Goal: Information Seeking & Learning: Compare options

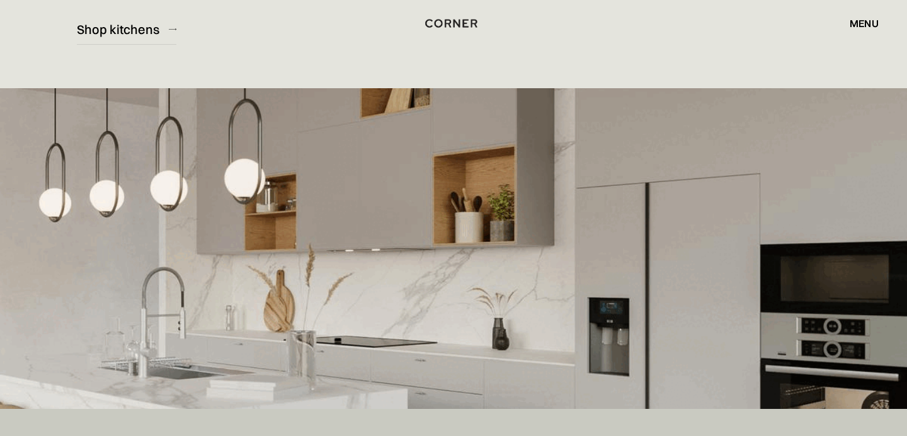
click at [149, 30] on div "Shop Kitchens Shop Kitchens How it works How it works Projects Projects Inspira…" at bounding box center [453, 23] width 907 height 21
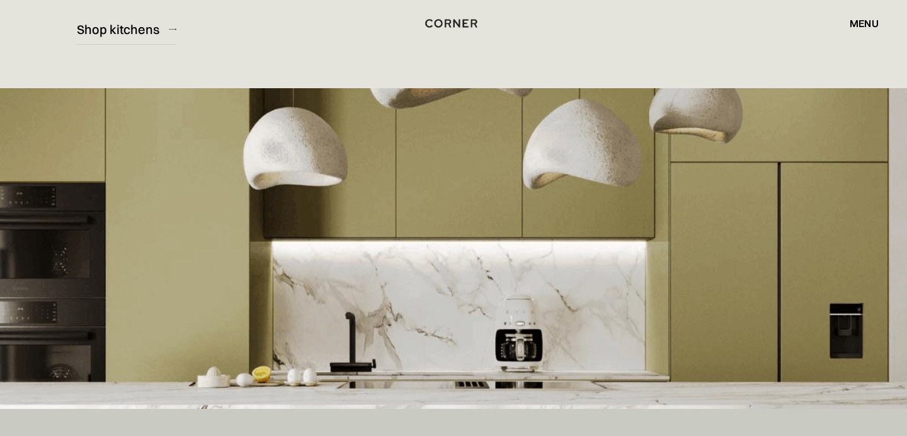
click at [116, 30] on div "Shop Kitchens Shop Kitchens How it works How it works Projects Projects Inspira…" at bounding box center [453, 23] width 907 height 21
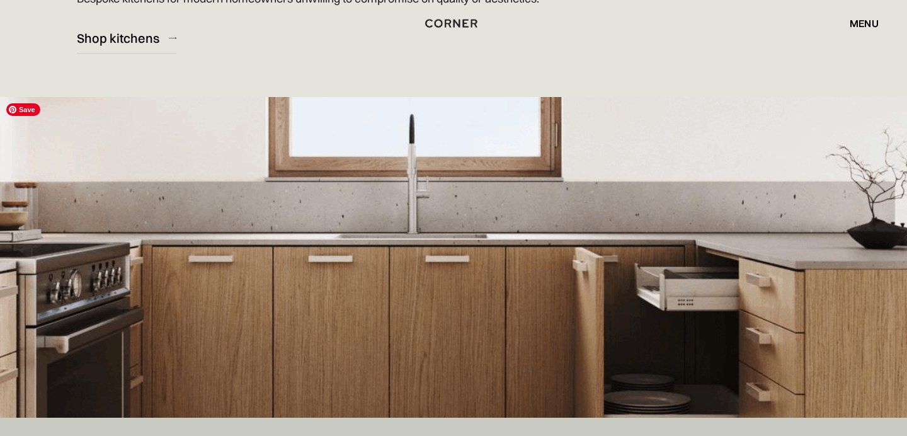
scroll to position [204, 0]
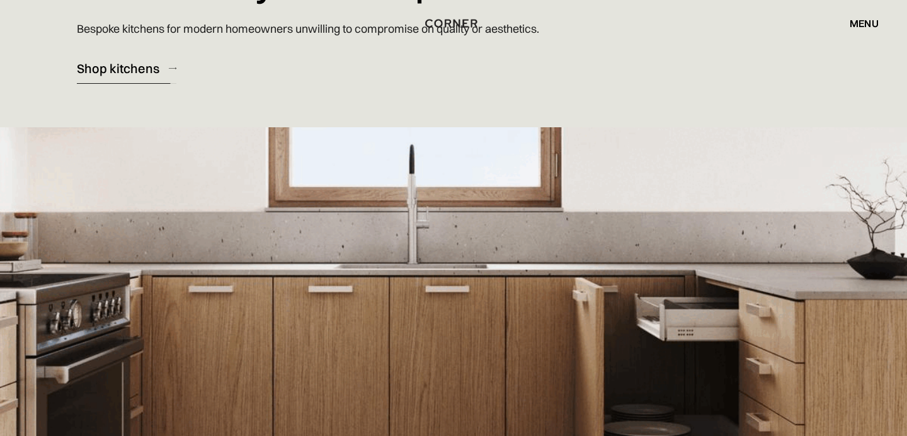
click at [111, 71] on div "Shop kitchens" at bounding box center [118, 68] width 82 height 17
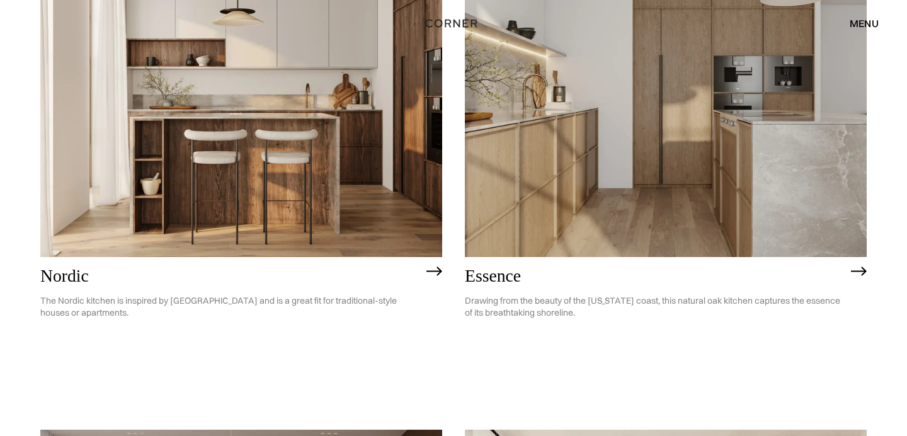
scroll to position [260, 0]
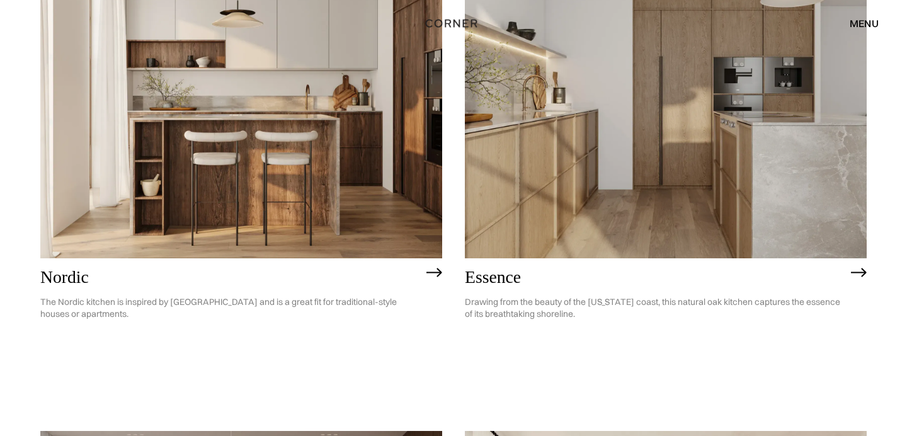
click at [602, 133] on img at bounding box center [666, 96] width 402 height 321
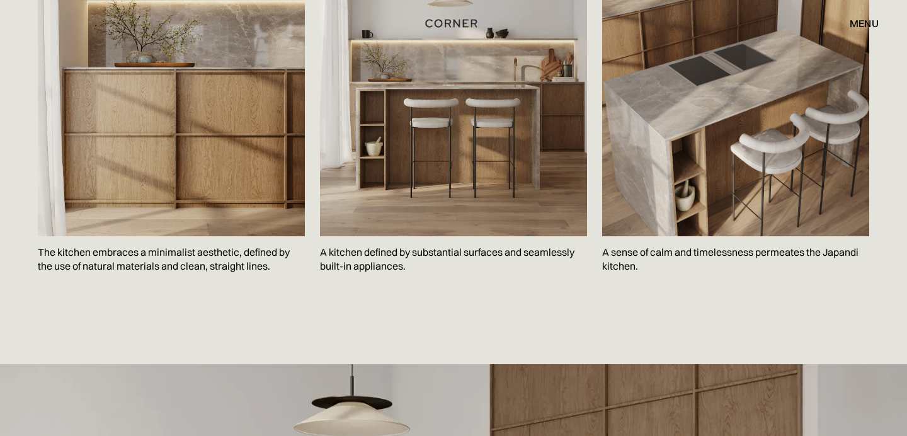
scroll to position [2096, 0]
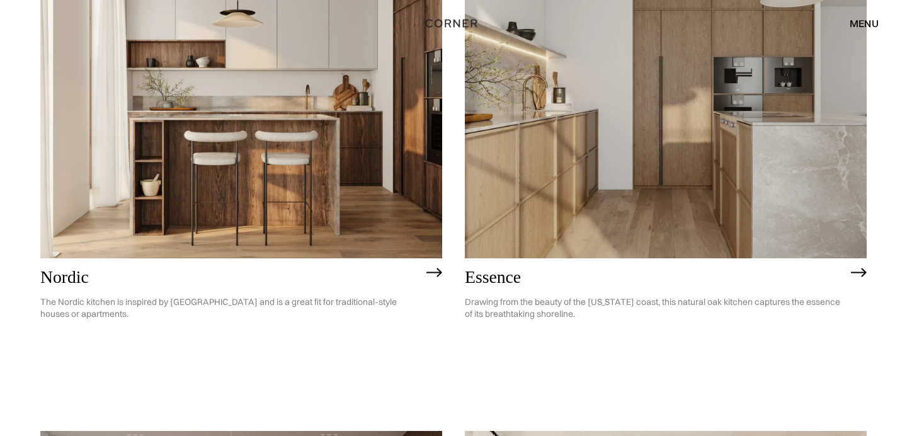
scroll to position [154, 0]
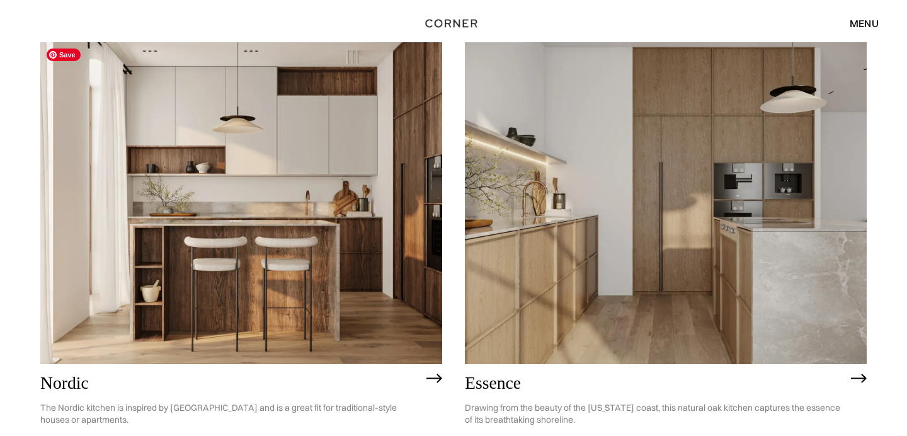
click at [218, 246] on img at bounding box center [241, 202] width 402 height 321
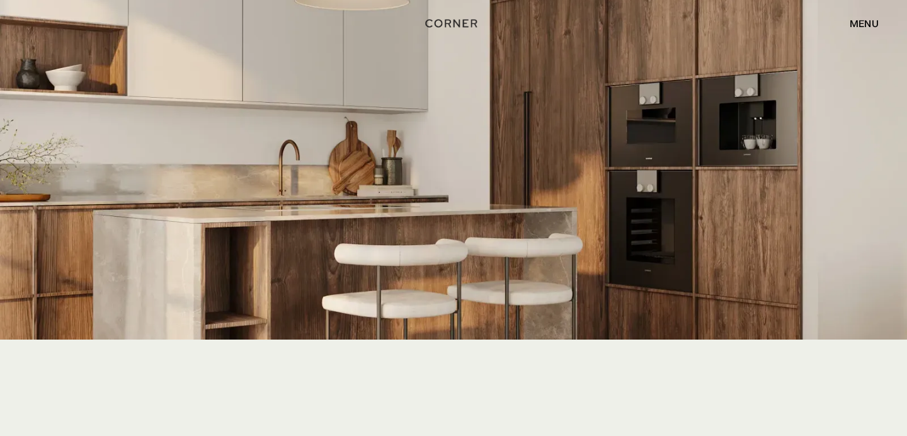
scroll to position [2565, 0]
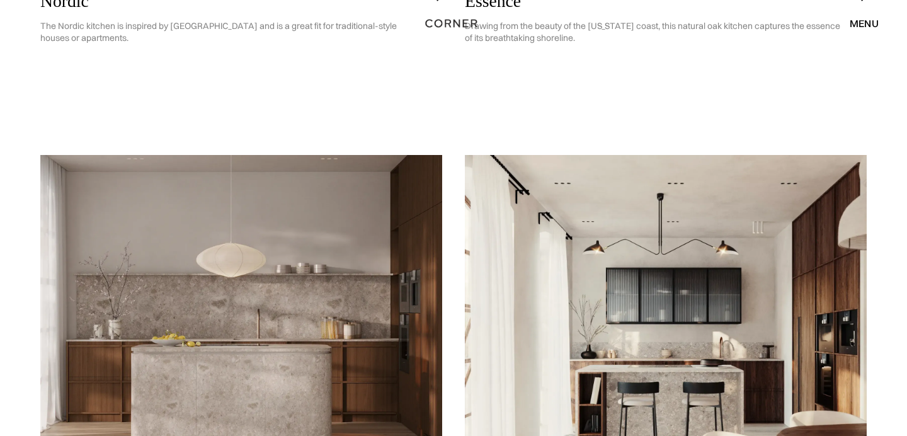
scroll to position [637, 0]
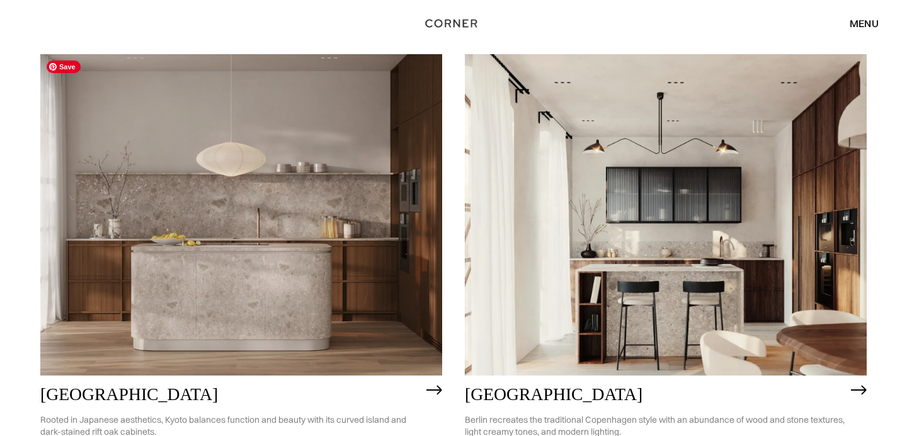
click at [359, 229] on img at bounding box center [241, 214] width 402 height 321
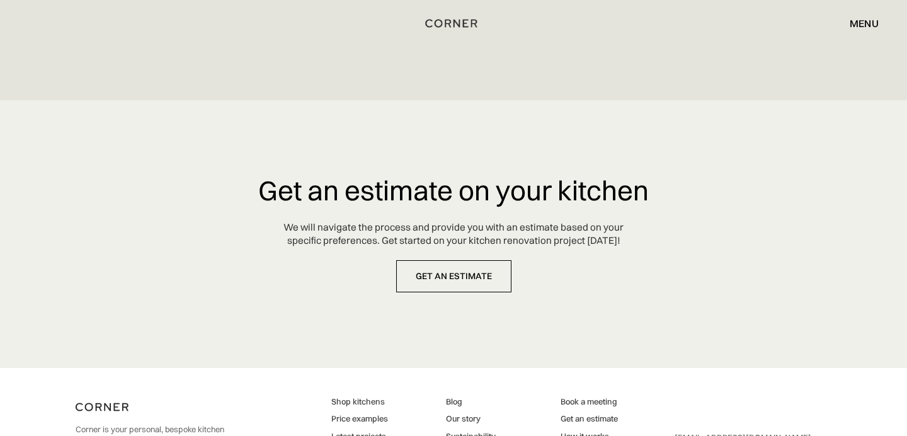
scroll to position [6162, 0]
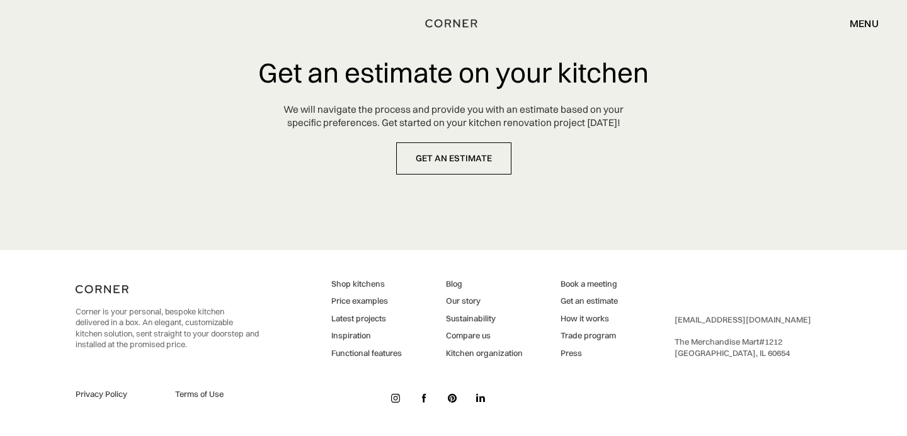
click at [393, 395] on img at bounding box center [395, 398] width 9 height 9
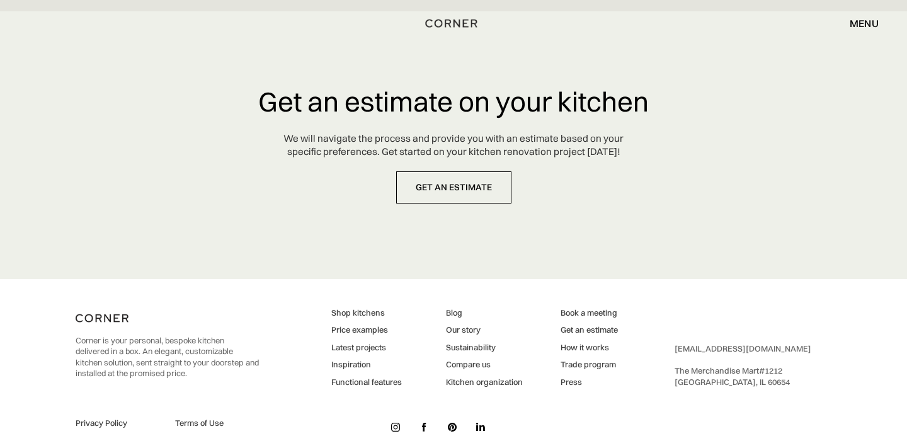
scroll to position [6162, 0]
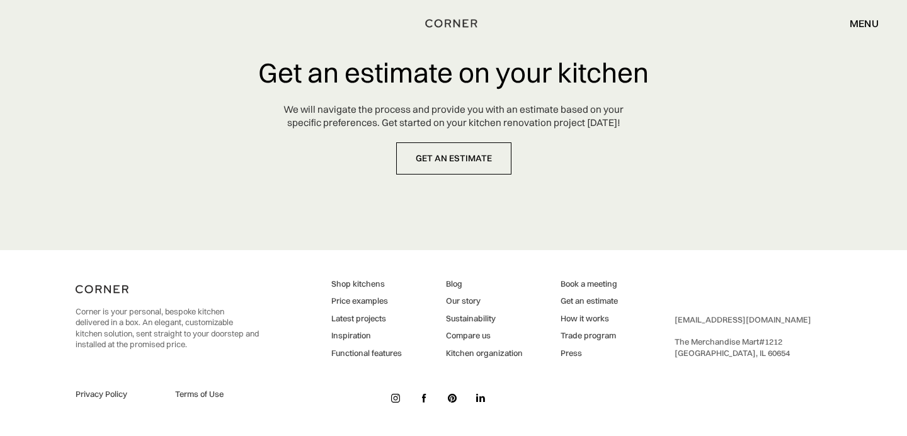
click at [397, 399] on img at bounding box center [395, 398] width 9 height 9
